Goal: Task Accomplishment & Management: Manage account settings

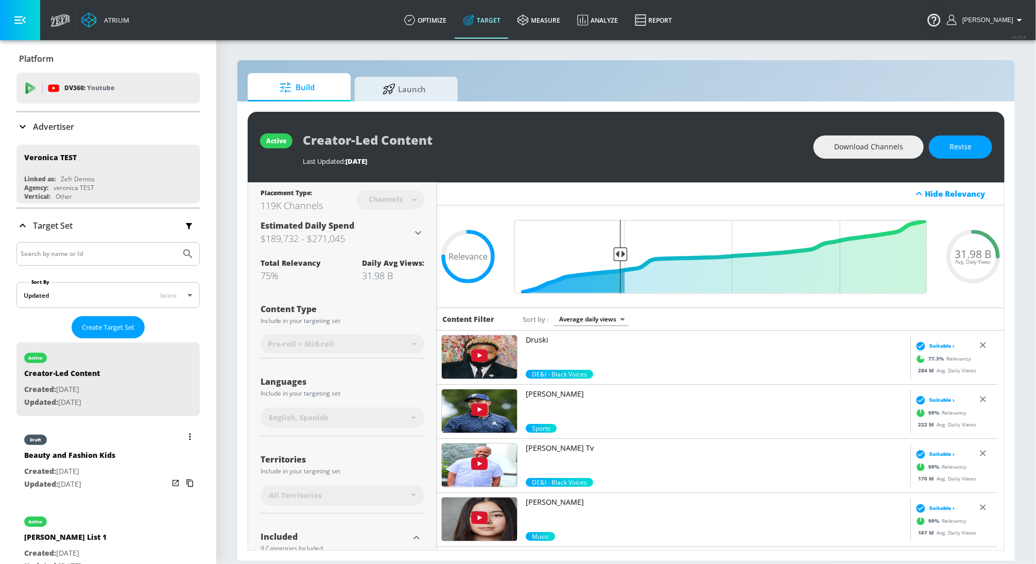
click at [86, 479] on p "Updated: Aug. 14, 2025" at bounding box center [69, 484] width 91 height 13
type input "Beauty and Fashion Kids"
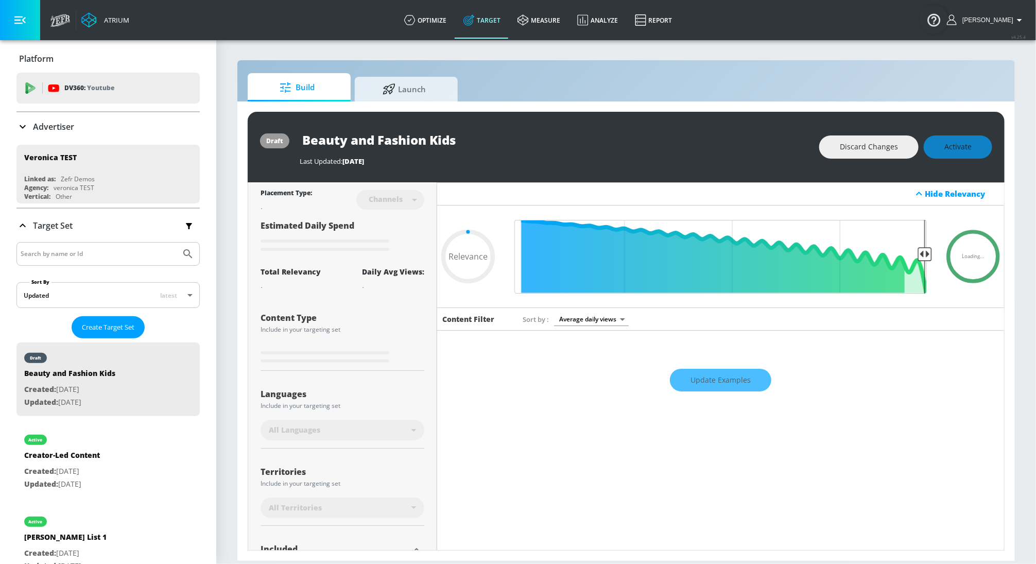
type input "0.69"
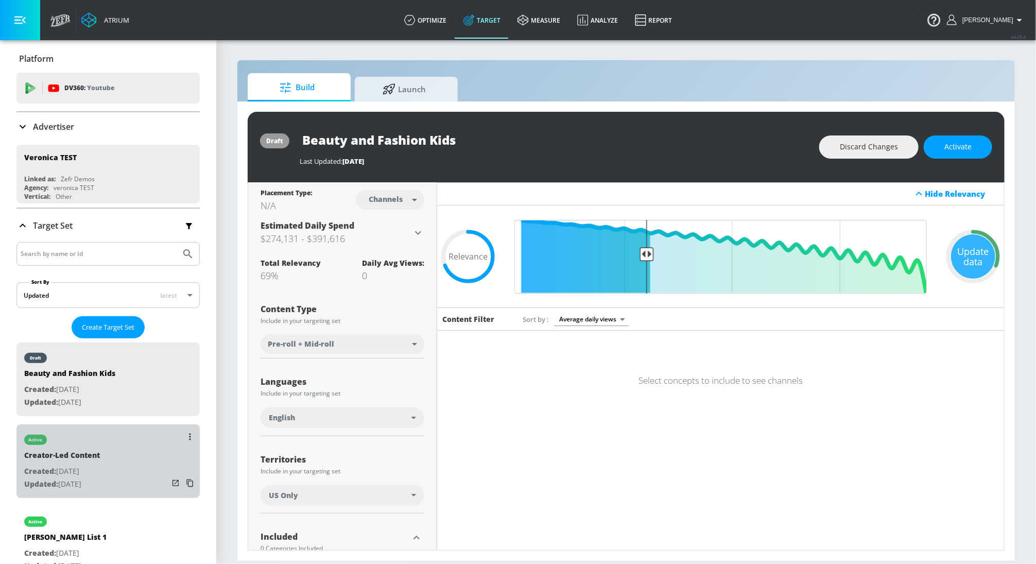
click at [156, 492] on div "active Creator-Led Content Created: Aug. 14, 2025 Updated: Aug. 14, 2025" at bounding box center [107, 461] width 183 height 74
type input "Creator-Led Content"
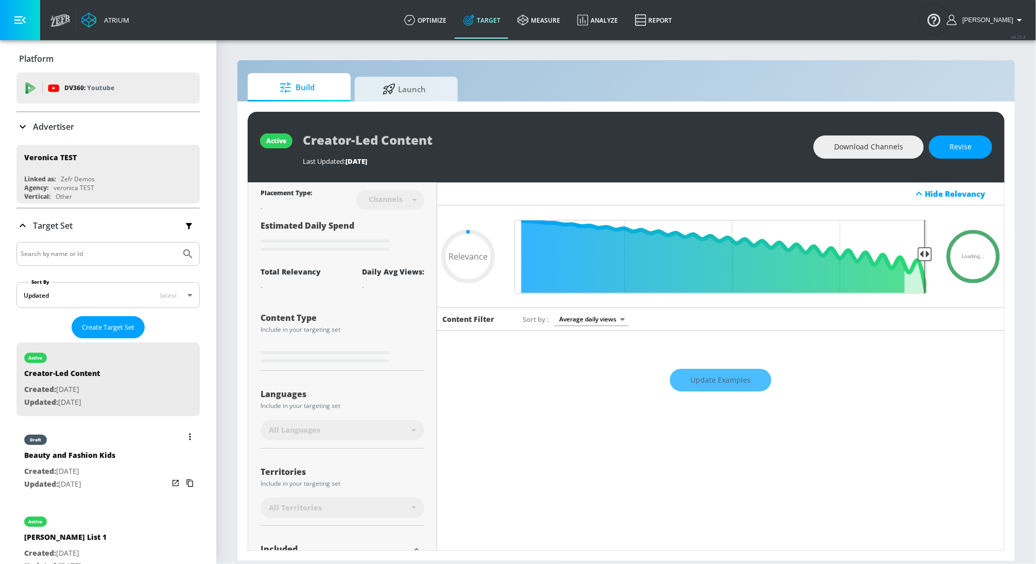
scroll to position [82, 0]
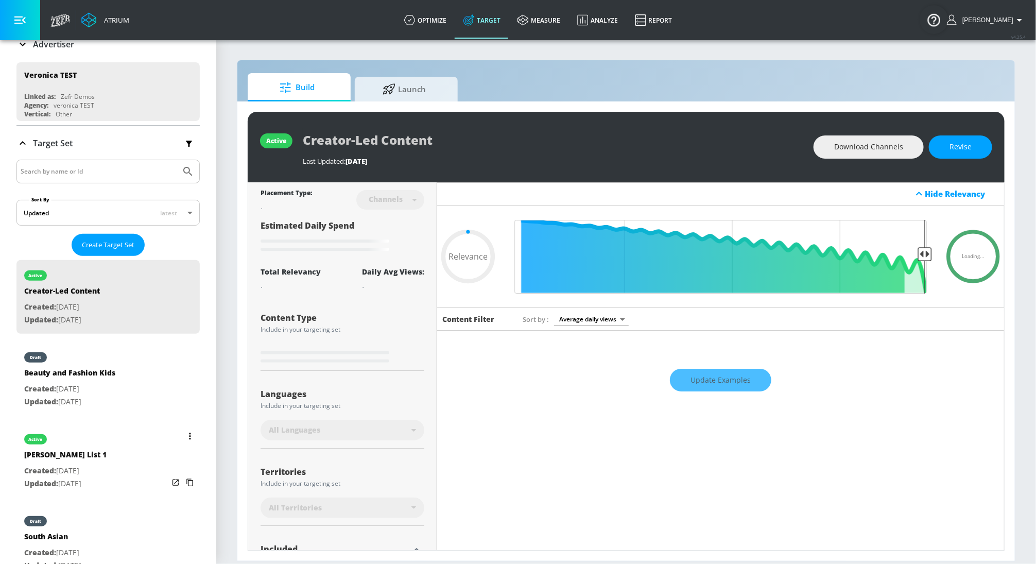
type input "0.05"
type input "Miguel List 1"
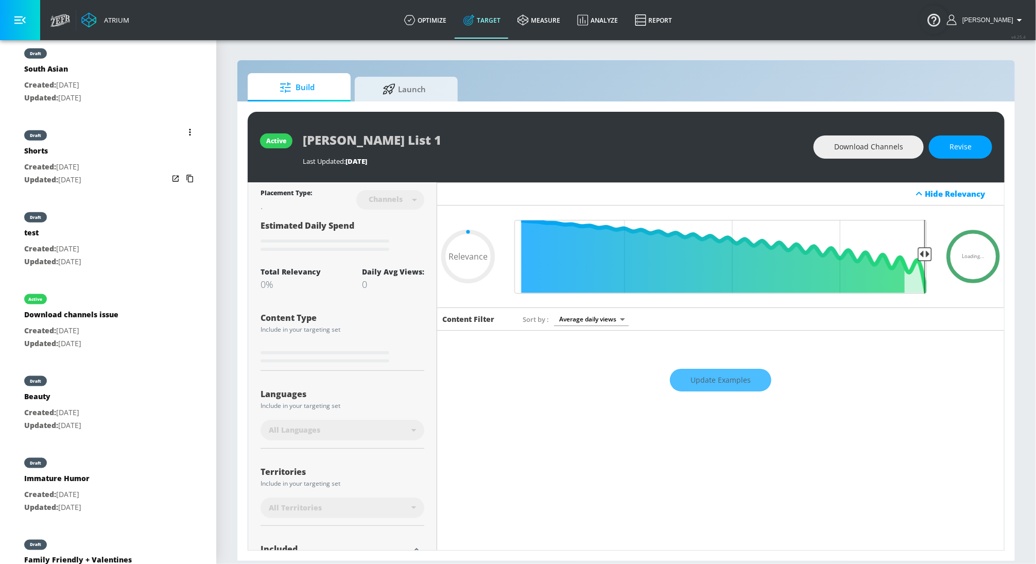
scroll to position [599, 0]
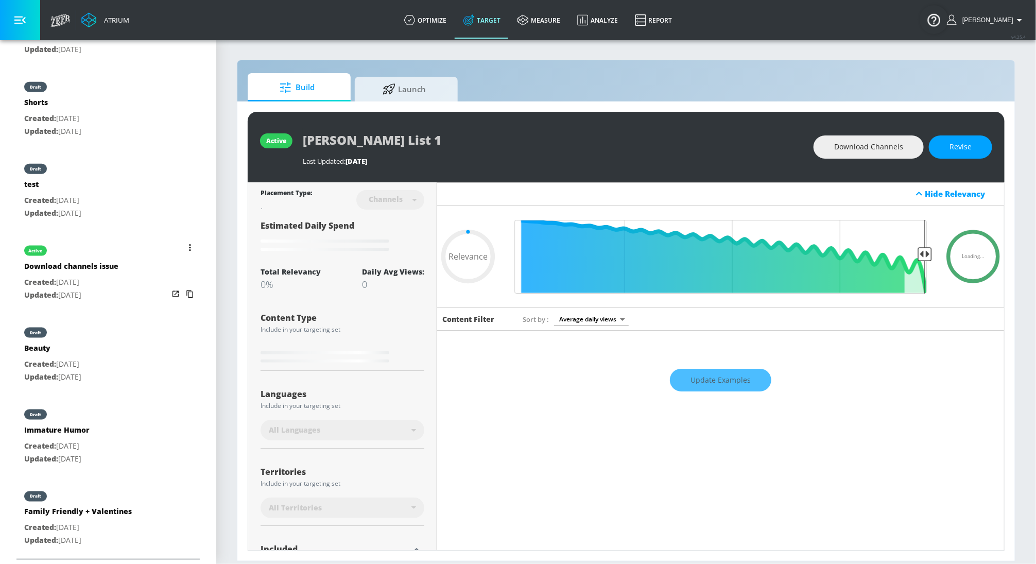
type input "0.05"
click at [104, 290] on nav "active Miguel List 1 Created: Jul. 16, 2025 Updated: Aug. 01, 2025 draft Beauty…" at bounding box center [107, 149] width 183 height 818
type input "Download channels issue"
type input "0.05"
click at [85, 418] on nav "active Download channels issue Created: Jul. 02, 2025 Updated: Jul. 02, 2025 dr…" at bounding box center [107, 149] width 183 height 818
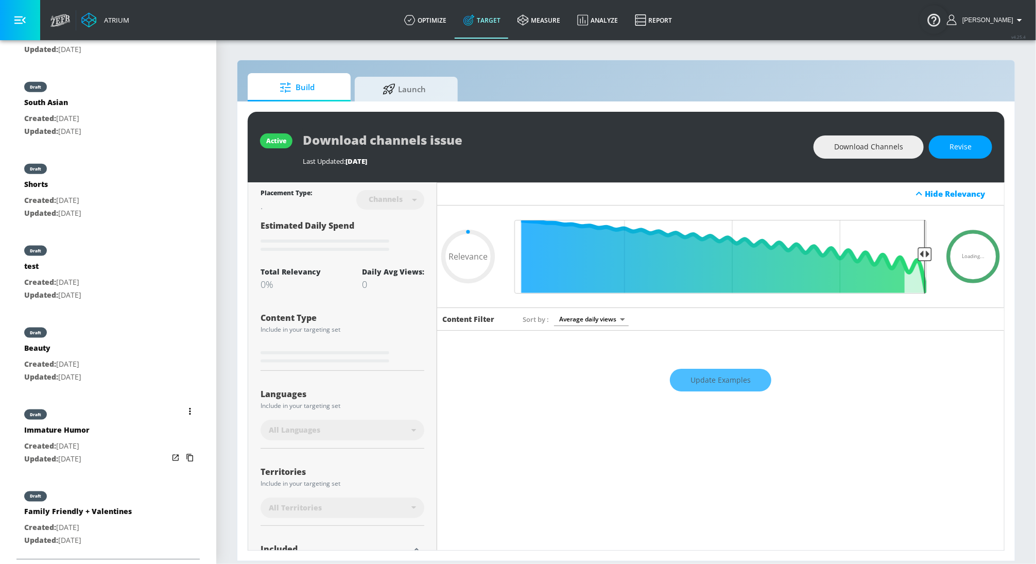
type input "Immature Humor"
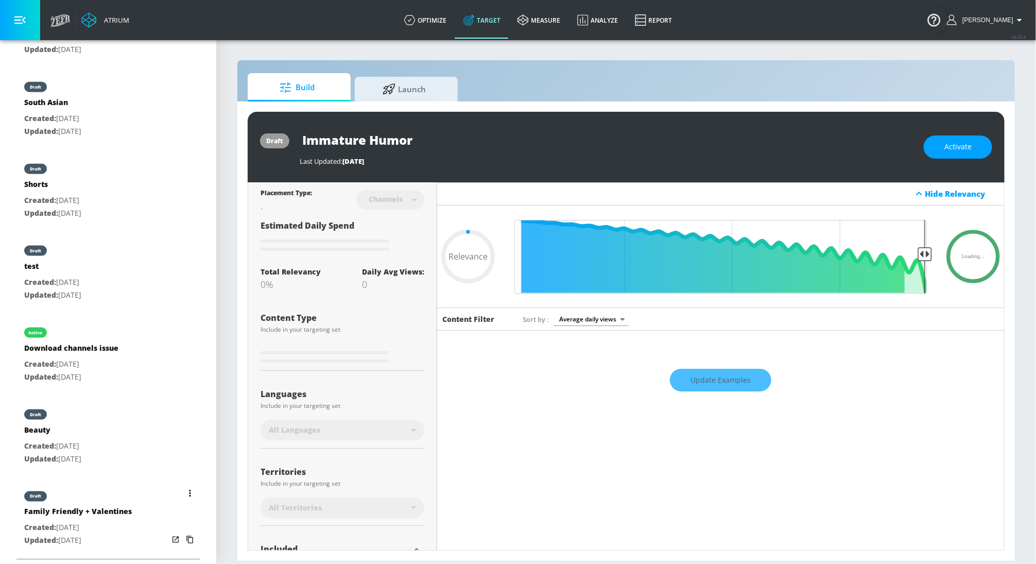
type input "0.05"
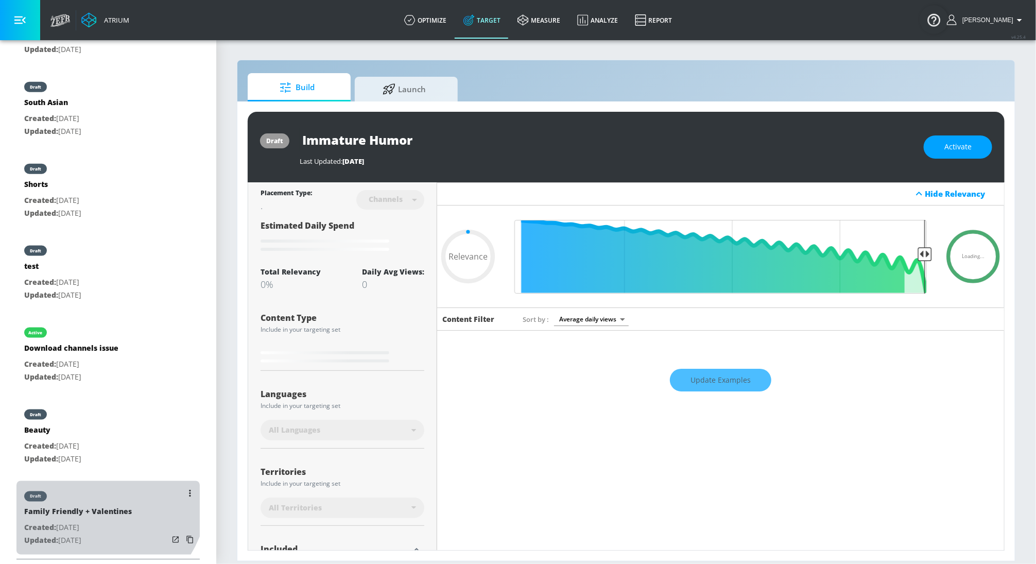
click at [84, 491] on nav "draft Immature Humor Created: Mar. 01, 2025 Updated: Mar. 01, 2025 draft Beauty…" at bounding box center [107, 149] width 183 height 818
type input "Family Friendly + Valentines"
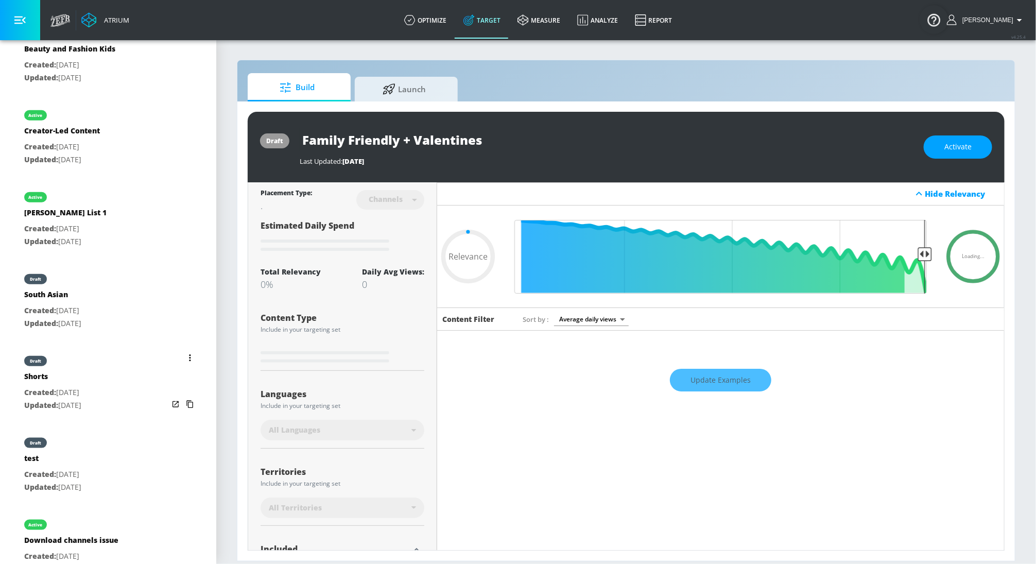
scroll to position [350, 0]
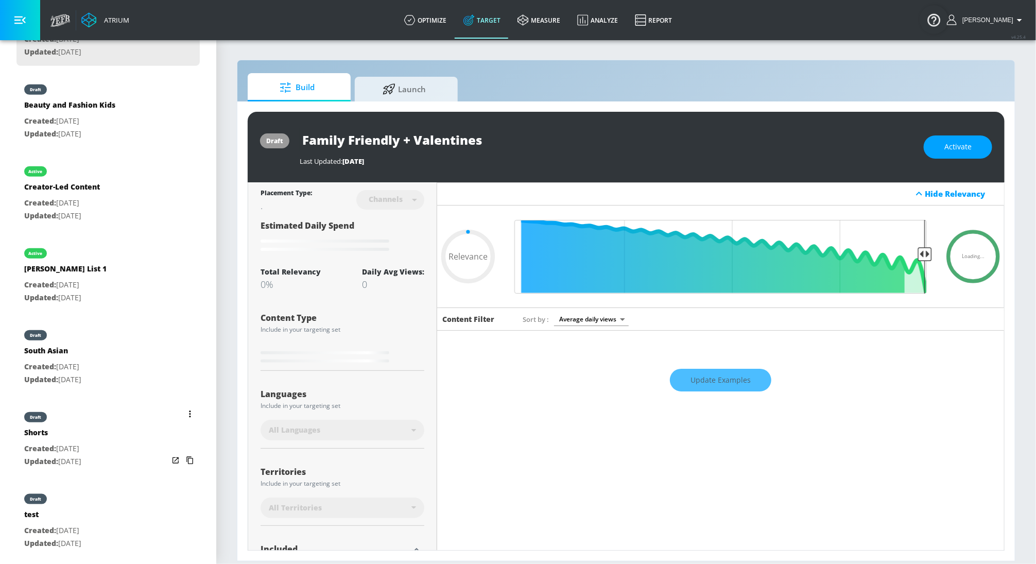
type input "0.05"
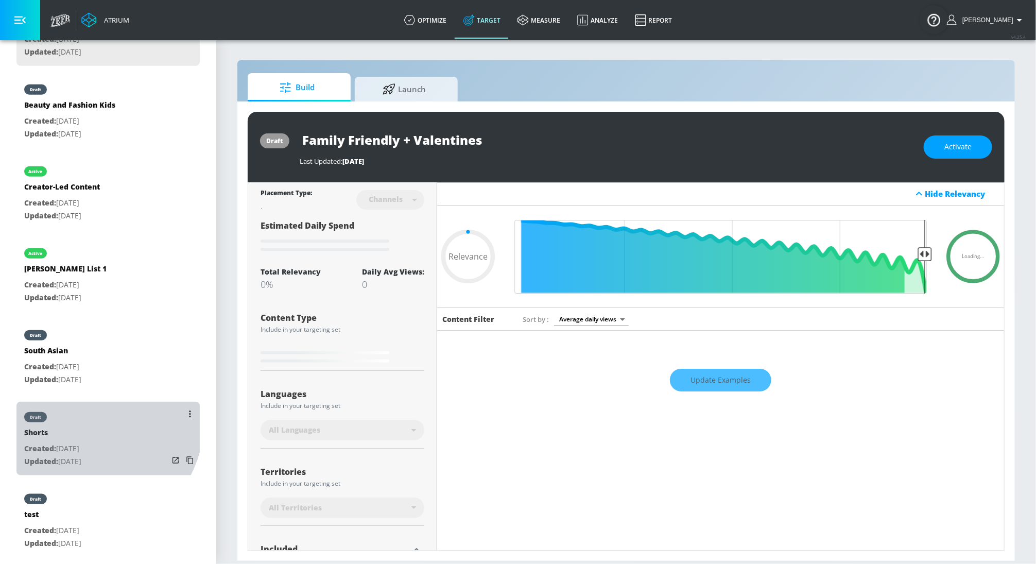
click at [80, 418] on nav "draft Family Friendly + Valentines Created: Jan. 27, 2025 Updated: Feb. 25, 202…" at bounding box center [107, 397] width 183 height 818
type input "Shorts"
type input "videos"
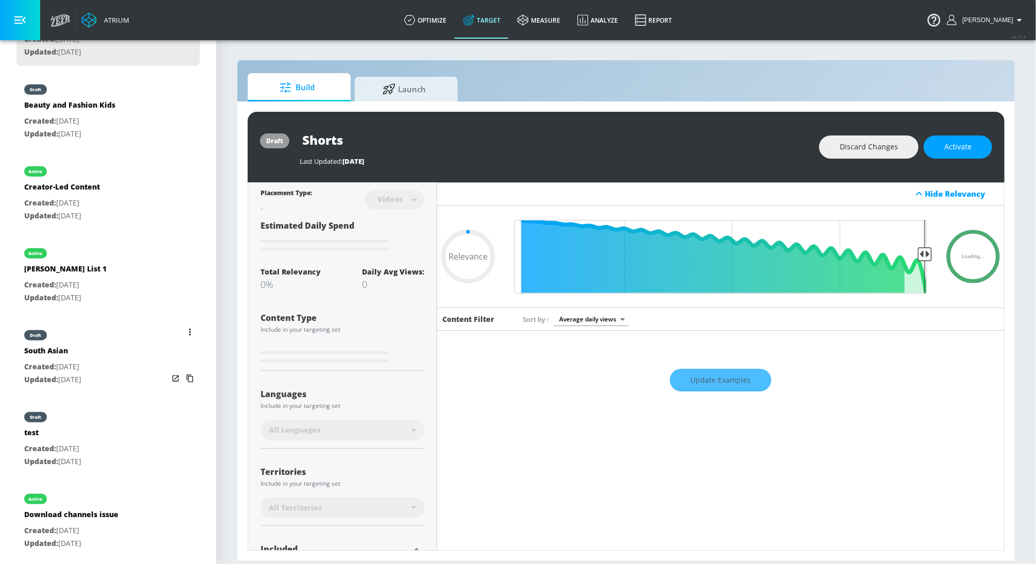
type input "0.05"
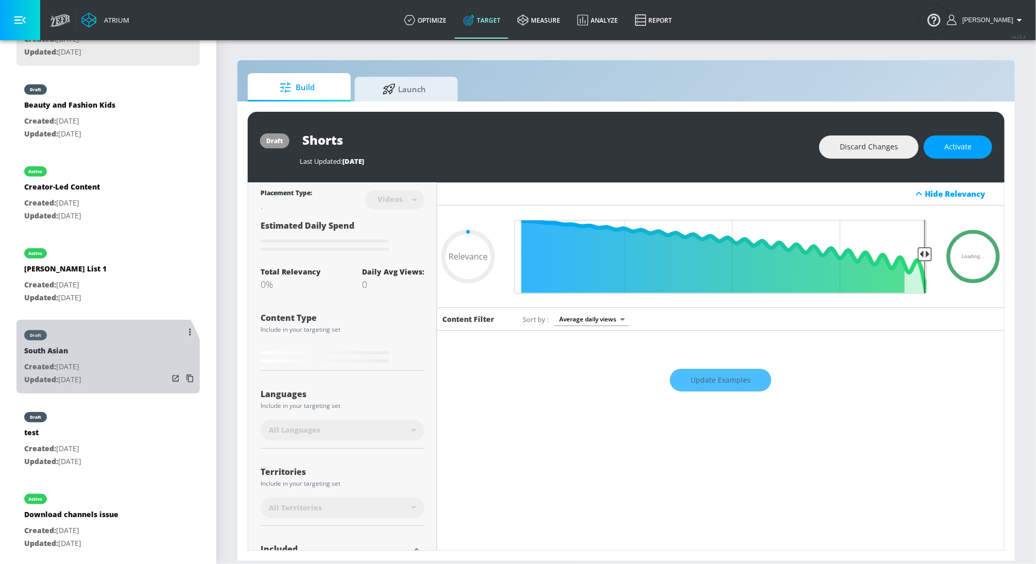
click at [84, 380] on nav "draft Shorts Created: Apr. 15, 2025 Updated: Jul. 22, 2025 draft Beauty and Fas…" at bounding box center [107, 397] width 183 height 818
type input "South Asian"
type input "channels"
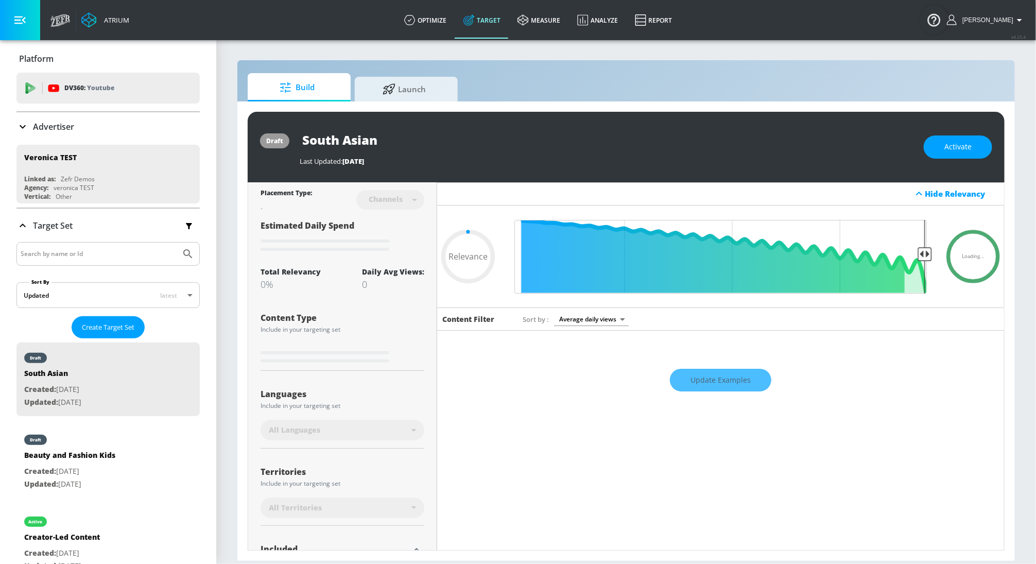
type input "0.6"
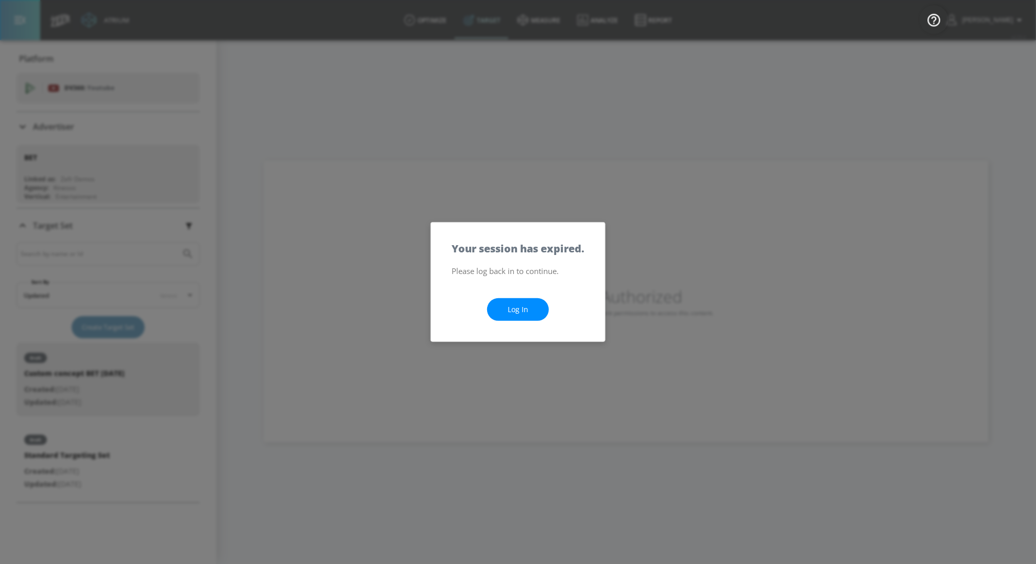
click at [528, 315] on link "Log In" at bounding box center [518, 309] width 62 height 23
